Goal: Task Accomplishment & Management: Use online tool/utility

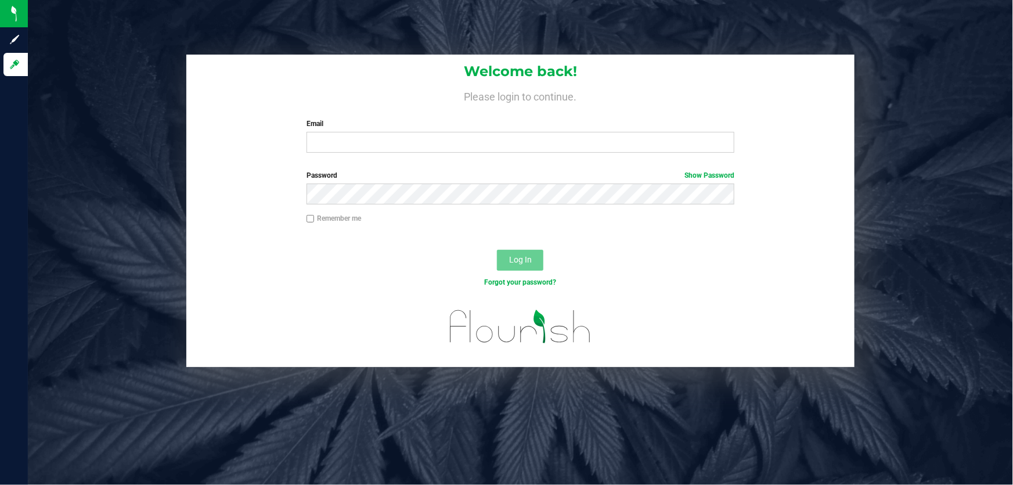
click at [560, 130] on div "Email Required Please format your email correctly." at bounding box center [521, 135] width 446 height 34
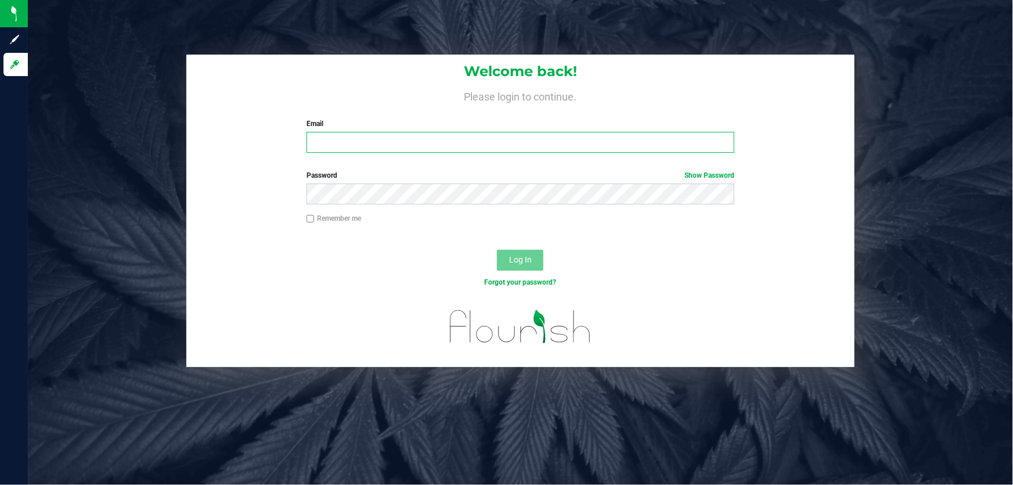
click at [554, 143] on input "Email" at bounding box center [521, 142] width 429 height 21
type input "smaileoi@liveparallel.com"
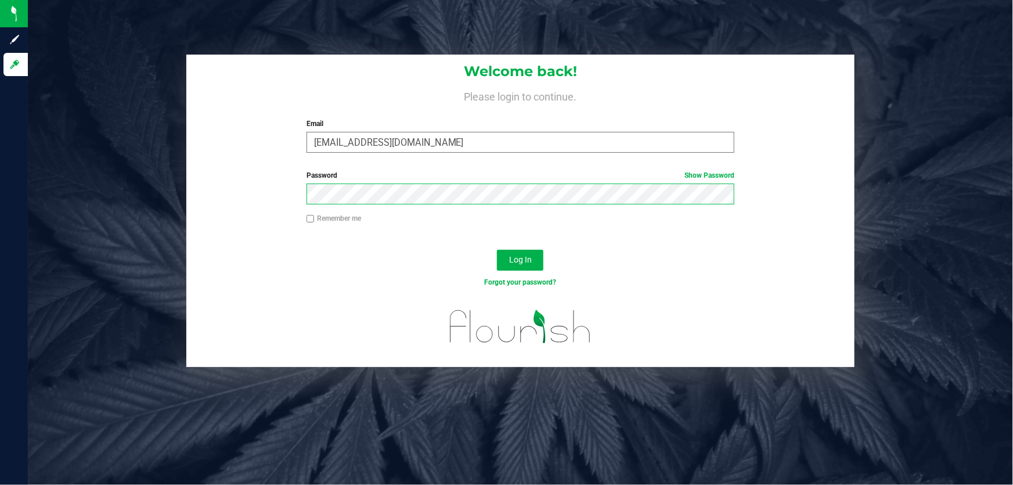
click at [497, 250] on button "Log In" at bounding box center [520, 260] width 46 height 21
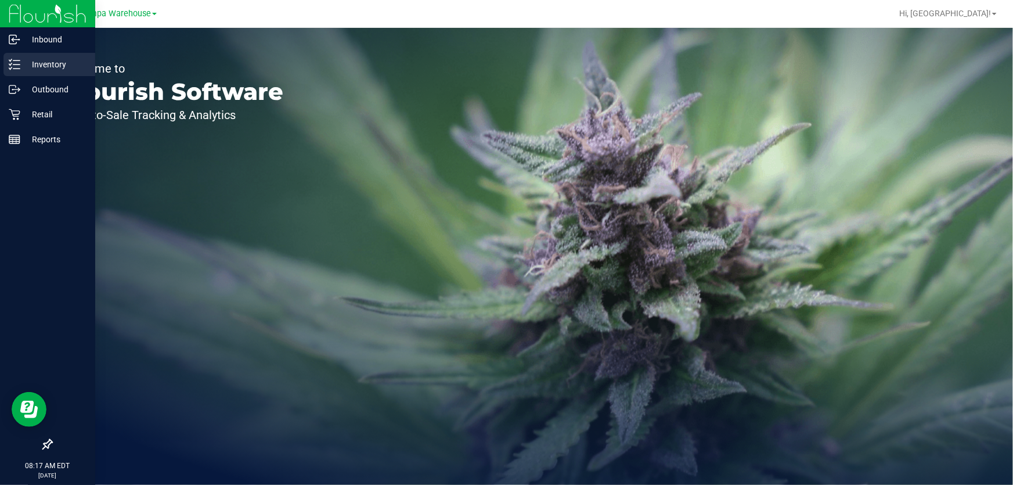
click at [28, 63] on p "Inventory" at bounding box center [55, 64] width 70 height 14
click at [35, 85] on p "Outbound" at bounding box center [55, 89] width 70 height 14
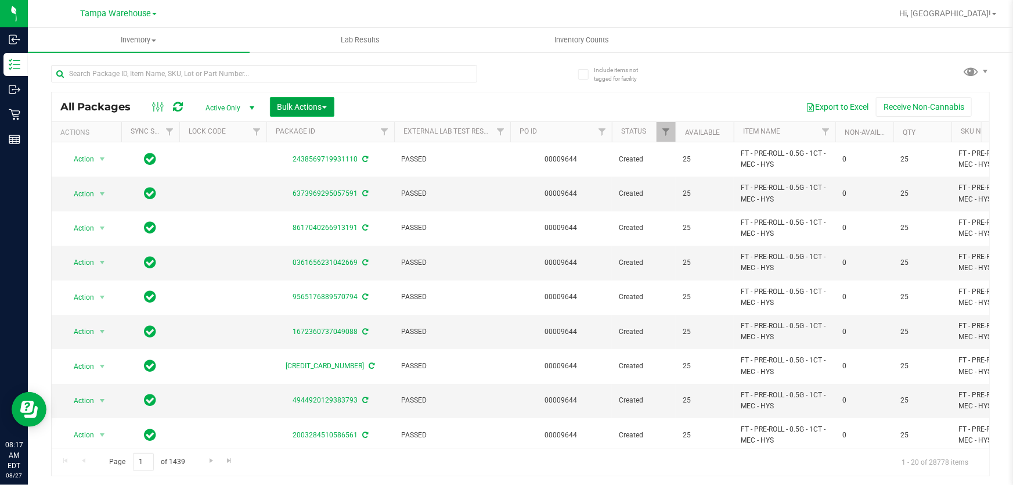
click at [312, 100] on button "Bulk Actions" at bounding box center [302, 107] width 64 height 20
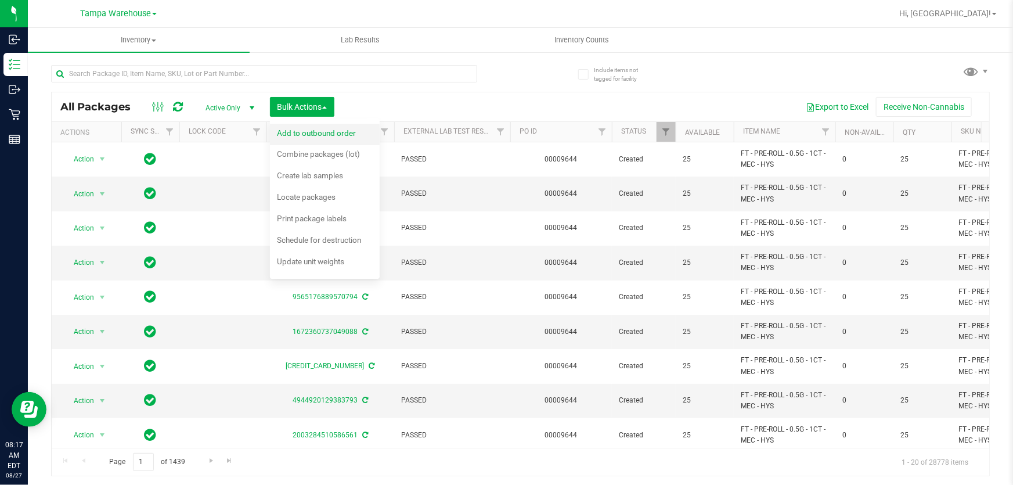
click at [316, 129] on span "Add to outbound order" at bounding box center [316, 132] width 79 height 9
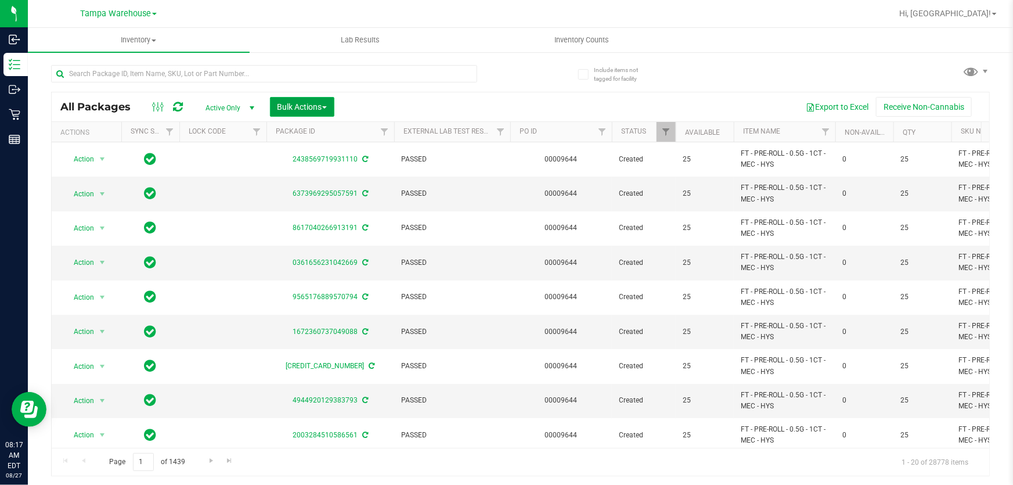
click at [313, 107] on span "Bulk Actions" at bounding box center [302, 106] width 49 height 9
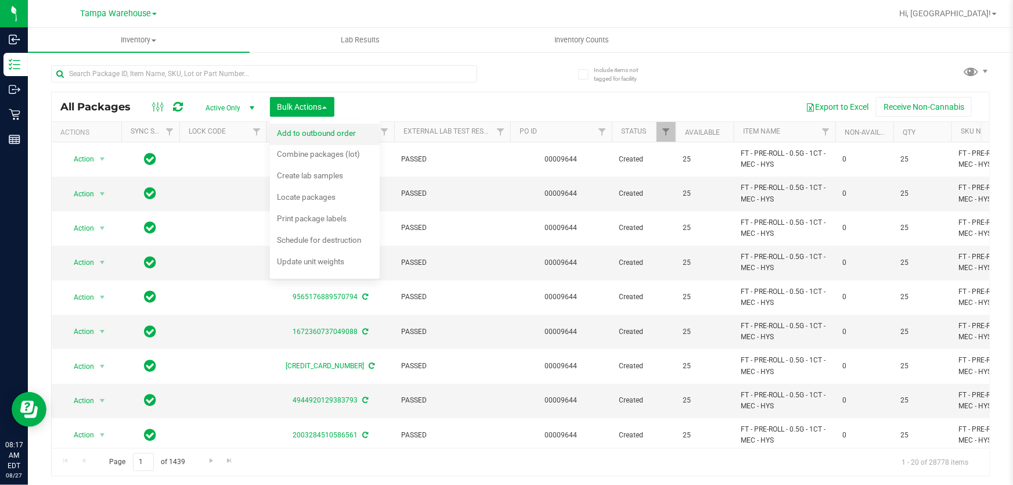
click at [319, 133] on span "Add to outbound order" at bounding box center [316, 132] width 79 height 9
